Goal: Register for event/course

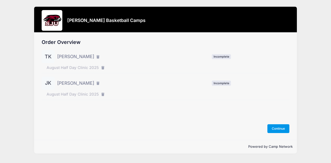
click at [278, 129] on button "Continue" at bounding box center [278, 128] width 22 height 9
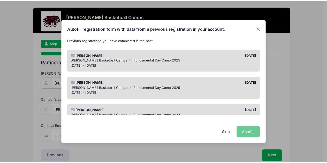
scroll to position [26, 0]
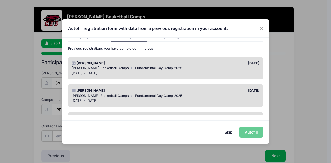
click at [138, 72] on div "[DATE] - [DATE]" at bounding box center [166, 73] width 188 height 5
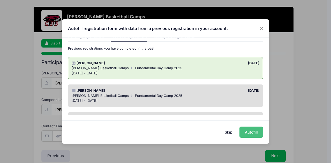
click at [254, 133] on button "Autofill" at bounding box center [251, 132] width 24 height 11
type input "[EMAIL_ADDRESS][DOMAIN_NAME]"
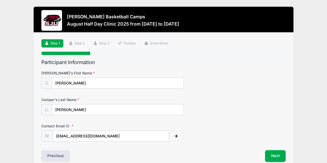
scroll to position [25, 0]
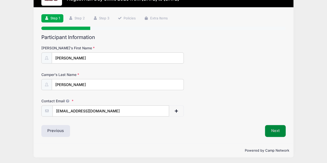
click at [273, 129] on button "Next" at bounding box center [275, 131] width 21 height 12
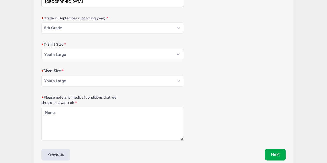
scroll to position [342, 0]
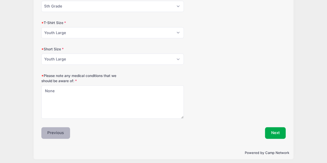
click at [52, 135] on button "Previous" at bounding box center [55, 133] width 29 height 12
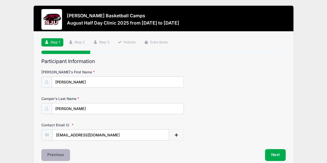
scroll to position [0, 0]
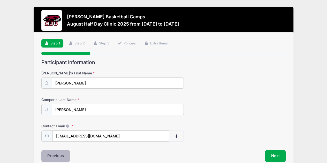
click at [54, 155] on button "Previous" at bounding box center [55, 156] width 29 height 12
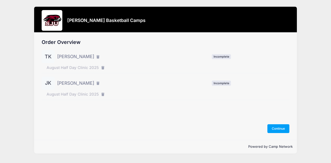
click at [69, 59] on span "[PERSON_NAME]" at bounding box center [75, 56] width 37 height 7
click at [274, 127] on button "Continue" at bounding box center [278, 128] width 22 height 9
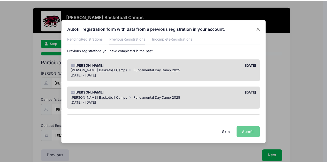
scroll to position [52, 0]
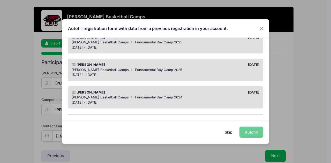
click at [110, 69] on span "[PERSON_NAME] Basketball Camps" at bounding box center [100, 70] width 57 height 4
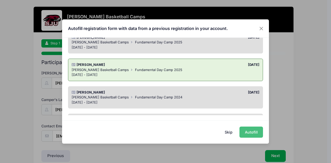
click at [249, 132] on button "Autofill" at bounding box center [251, 132] width 24 height 11
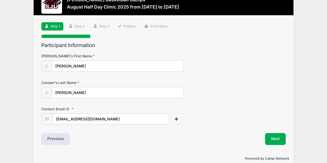
scroll to position [25, 0]
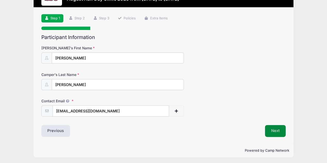
click at [271, 129] on button "Next" at bounding box center [275, 131] width 21 height 12
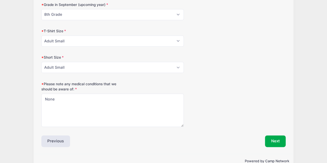
scroll to position [336, 0]
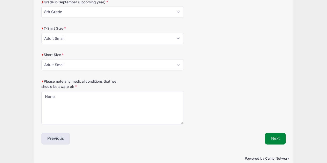
click at [282, 137] on button "Next" at bounding box center [275, 139] width 21 height 12
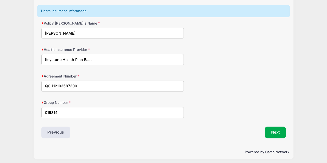
scroll to position [67, 0]
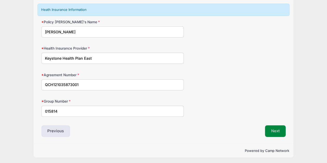
click at [277, 132] on button "Next" at bounding box center [275, 131] width 21 height 12
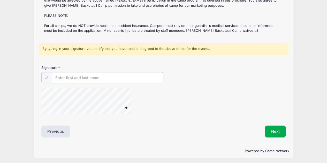
scroll to position [115, 0]
click at [83, 78] on input "Signature" at bounding box center [107, 77] width 111 height 11
type input "[PERSON_NAME]"
click at [86, 100] on div "Signature Ken Krimmel" at bounding box center [163, 92] width 249 height 54
click at [85, 96] on div "Signature Ken Krimmel" at bounding box center [163, 92] width 249 height 54
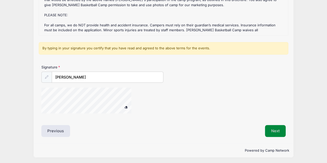
click at [274, 132] on button "Next" at bounding box center [275, 131] width 21 height 12
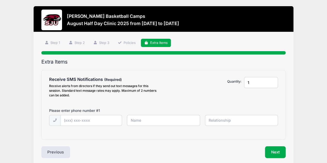
scroll to position [0, 0]
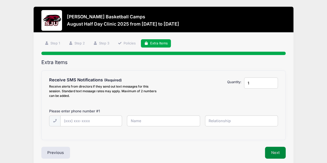
click at [273, 153] on button "Next" at bounding box center [275, 153] width 21 height 12
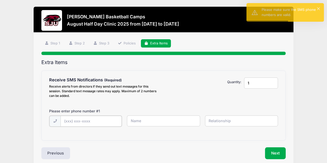
click at [0, 0] on input "text" at bounding box center [0, 0] width 0 height 0
type input "(267) 222-2871"
type input "Ken Krimmel"
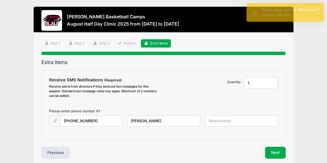
click at [0, 0] on input "text" at bounding box center [0, 0] width 0 height 0
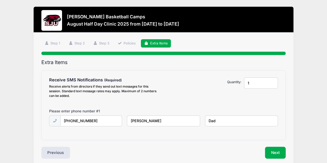
type input "Dad"
click at [209, 96] on div "Please Select Yes ($0.00) No $0.00" at bounding box center [212, 89] width 58 height 22
click at [274, 154] on button "Next" at bounding box center [275, 153] width 21 height 12
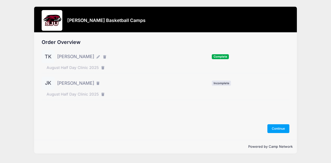
click at [81, 86] on span "Jocelyn Krimmel" at bounding box center [75, 83] width 37 height 7
click at [281, 131] on button "Continue" at bounding box center [278, 128] width 22 height 9
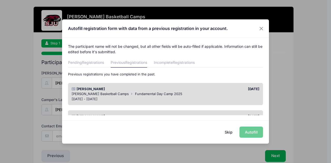
click at [158, 95] on span "Fundamental Day Camp 2025" at bounding box center [158, 94] width 47 height 4
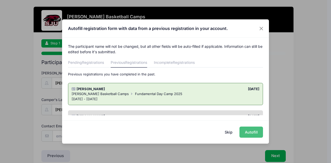
click at [248, 133] on button "Autofill" at bounding box center [251, 132] width 24 height 11
type input "[EMAIL_ADDRESS][DOMAIN_NAME]"
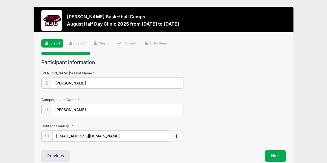
scroll to position [25, 0]
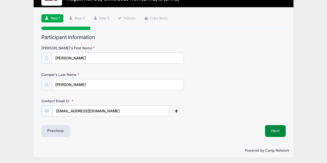
click at [272, 132] on button "Next" at bounding box center [275, 131] width 21 height 12
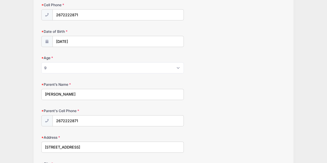
scroll to position [78, 0]
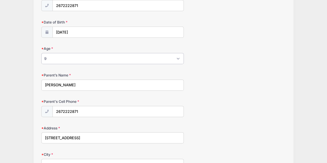
click at [86, 58] on select "Please Select 1 2 3 4 5 6 7 8 9 10 11 12 13 14 15 16 17 18" at bounding box center [112, 58] width 143 height 11
select select "10"
click at [41, 53] on select "Please Select 1 2 3 4 5 6 7 8 9 10 11 12 13 14 15 16 17 18" at bounding box center [112, 58] width 143 height 11
click at [188, 78] on div "Parent’s Name Ken Krimmel" at bounding box center [163, 82] width 244 height 18
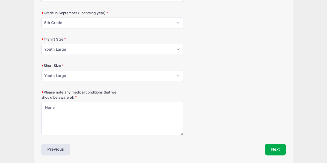
scroll to position [342, 0]
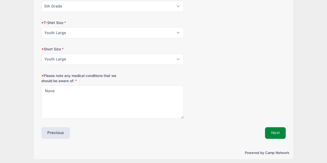
click at [271, 128] on button "Next" at bounding box center [275, 133] width 21 height 12
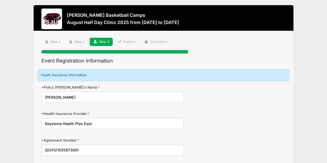
scroll to position [0, 0]
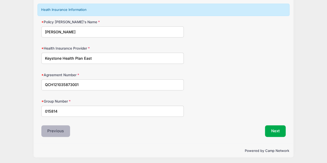
click at [45, 130] on button "Previous" at bounding box center [55, 131] width 29 height 12
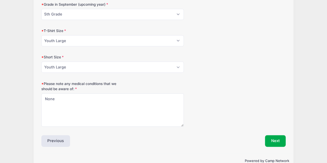
scroll to position [342, 0]
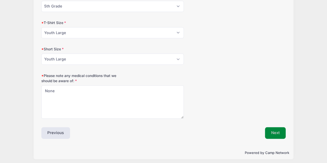
click at [266, 132] on button "Next" at bounding box center [275, 133] width 21 height 12
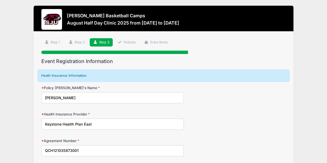
scroll to position [0, 0]
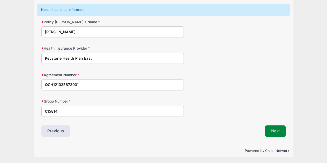
click at [278, 131] on button "Next" at bounding box center [275, 131] width 21 height 12
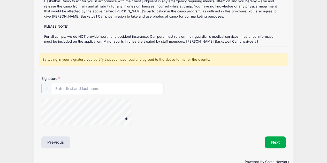
scroll to position [115, 0]
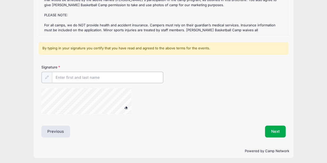
click at [75, 80] on input "Signature" at bounding box center [107, 77] width 111 height 11
type input "Ken Krimmel"
click at [89, 108] on div "Signature Ken Krimmel" at bounding box center [163, 92] width 249 height 54
click at [82, 97] on div "Signature Ken Krimmel" at bounding box center [163, 92] width 249 height 54
click at [268, 131] on button "Next" at bounding box center [275, 131] width 21 height 12
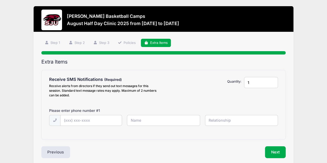
scroll to position [0, 0]
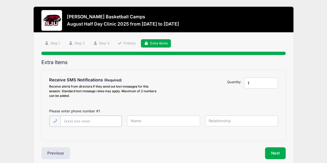
click at [0, 0] on input "text" at bounding box center [0, 0] width 0 height 0
type input "(267) 222-2871"
type input "Ken Krimmel"
click at [0, 0] on input "text" at bounding box center [0, 0] width 0 height 0
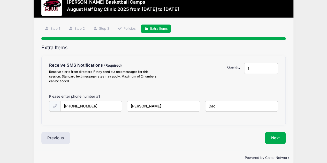
scroll to position [22, 0]
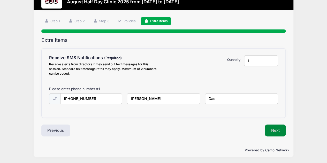
type input "Dad"
click at [278, 131] on button "Next" at bounding box center [275, 131] width 21 height 12
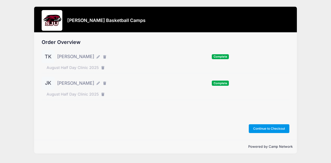
click at [266, 129] on button "Continue to Checkout" at bounding box center [269, 128] width 41 height 9
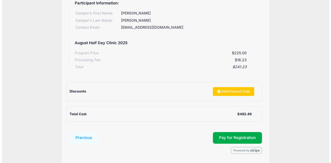
scroll to position [155, 0]
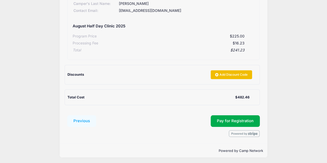
click at [226, 76] on link "Add Discount Code" at bounding box center [231, 74] width 41 height 9
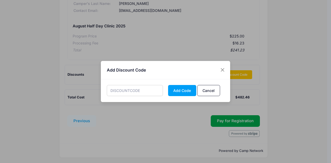
click at [132, 93] on input "text" at bounding box center [135, 90] width 56 height 11
type input "Hawks"
click at [181, 92] on button "Add Code" at bounding box center [182, 90] width 28 height 11
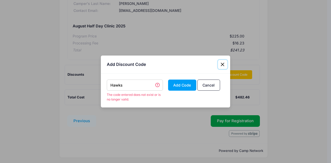
click at [222, 65] on button "Close" at bounding box center [222, 64] width 9 height 9
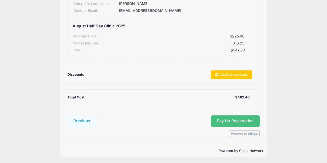
click at [229, 120] on span "Pay for Registration" at bounding box center [235, 121] width 37 height 5
